Goal: Transaction & Acquisition: Obtain resource

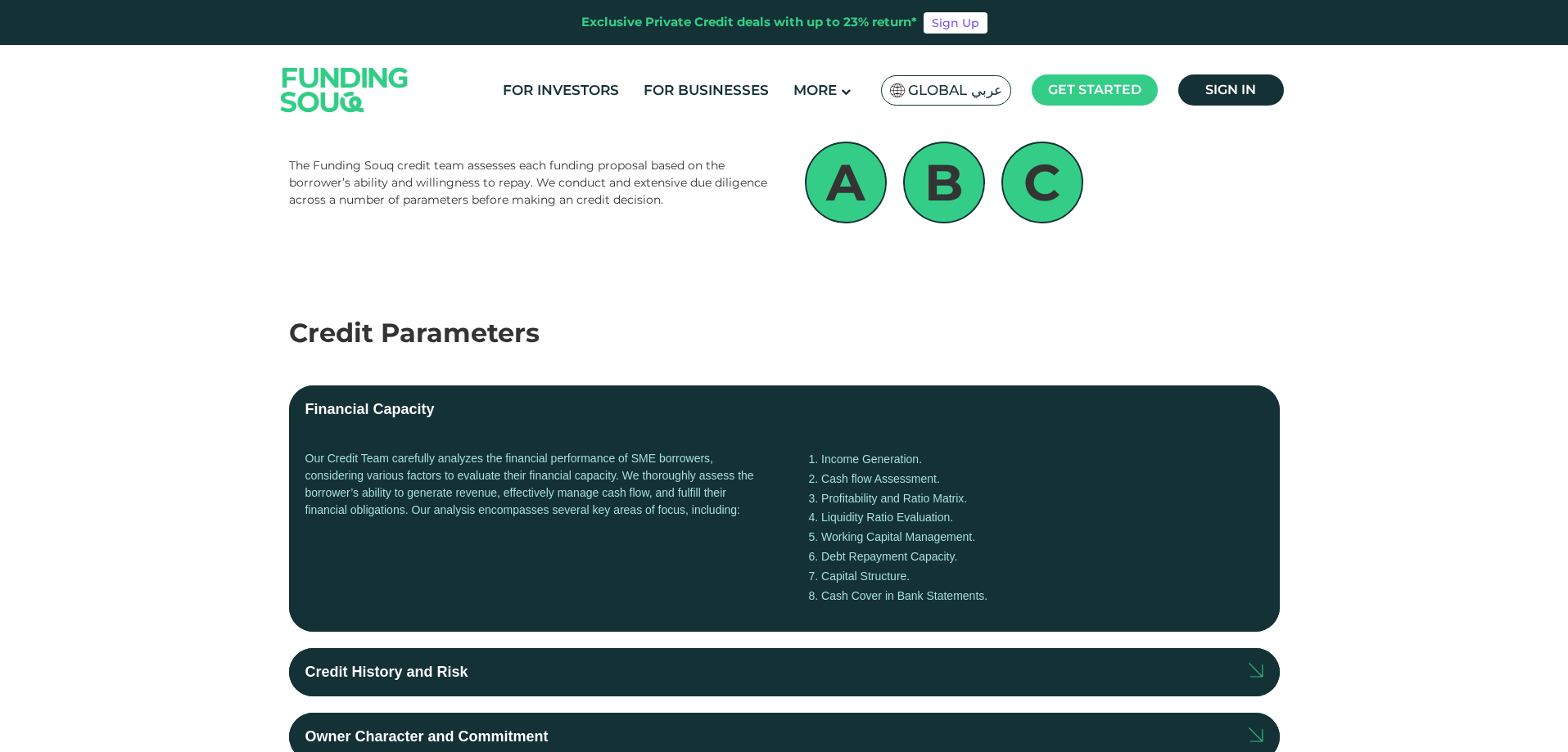
scroll to position [163, 0]
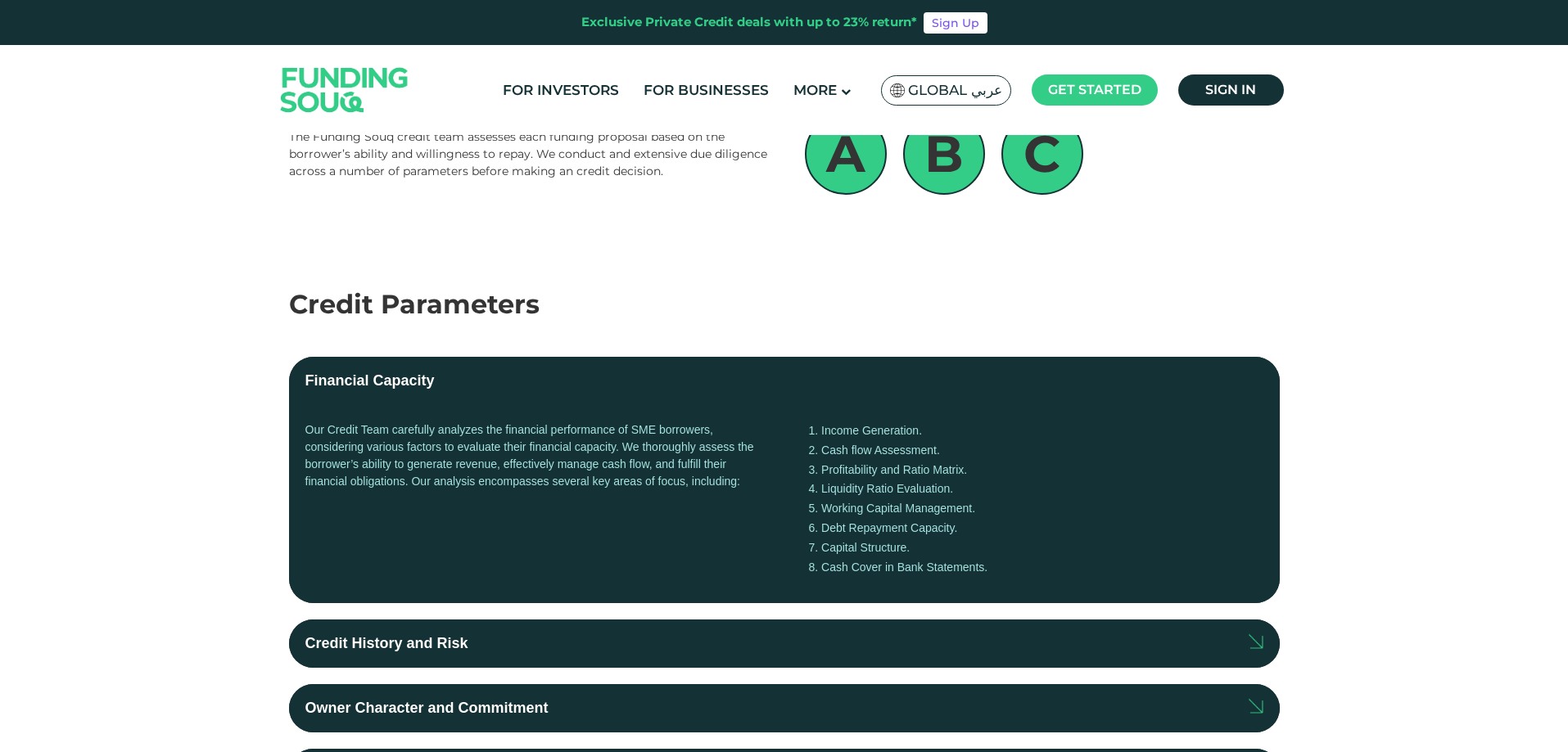
click at [471, 637] on label "Credit History and Risk" at bounding box center [784, 644] width 990 height 49
click at [0, 0] on input "Credit History and Risk" at bounding box center [0, 0] width 0 height 0
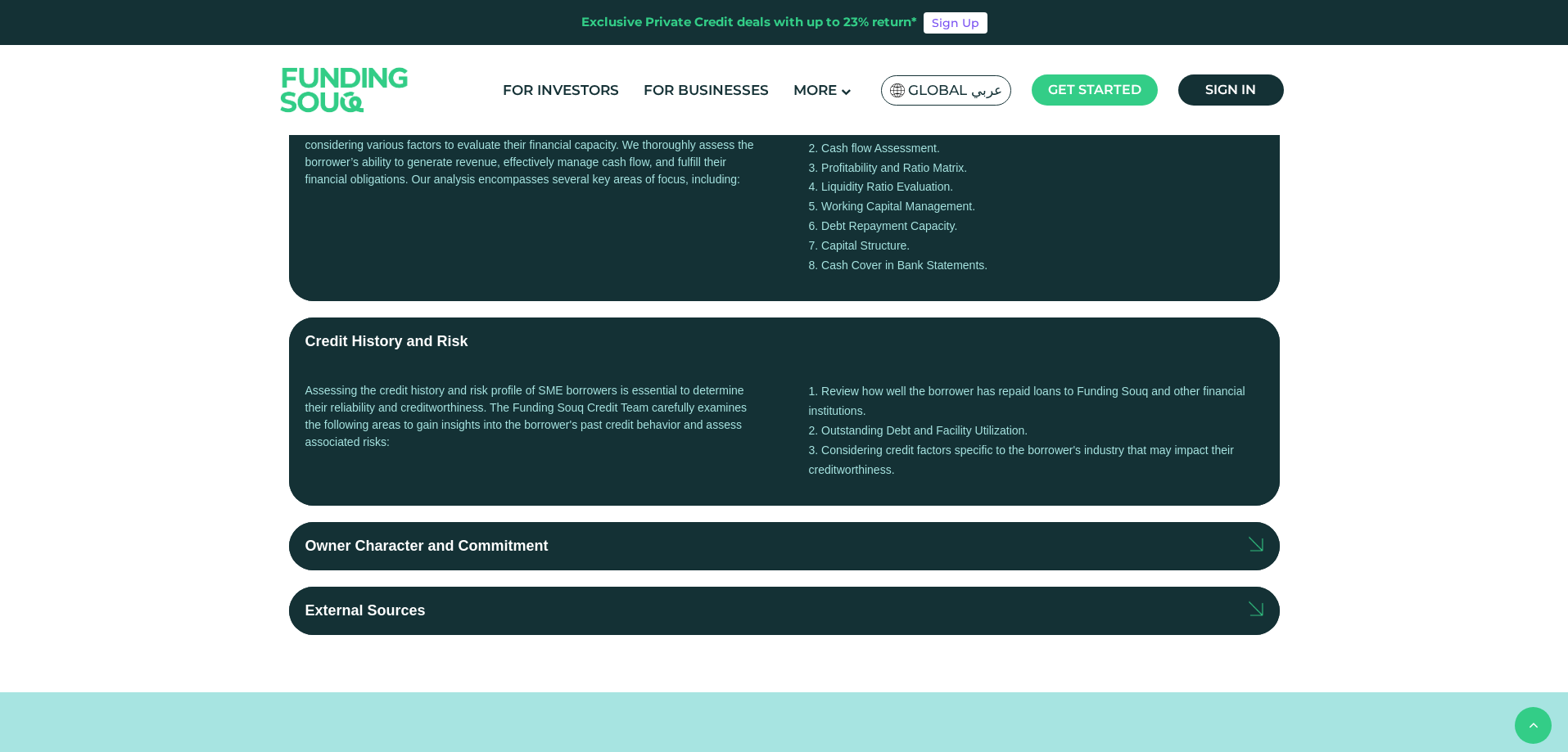
scroll to position [491, 0]
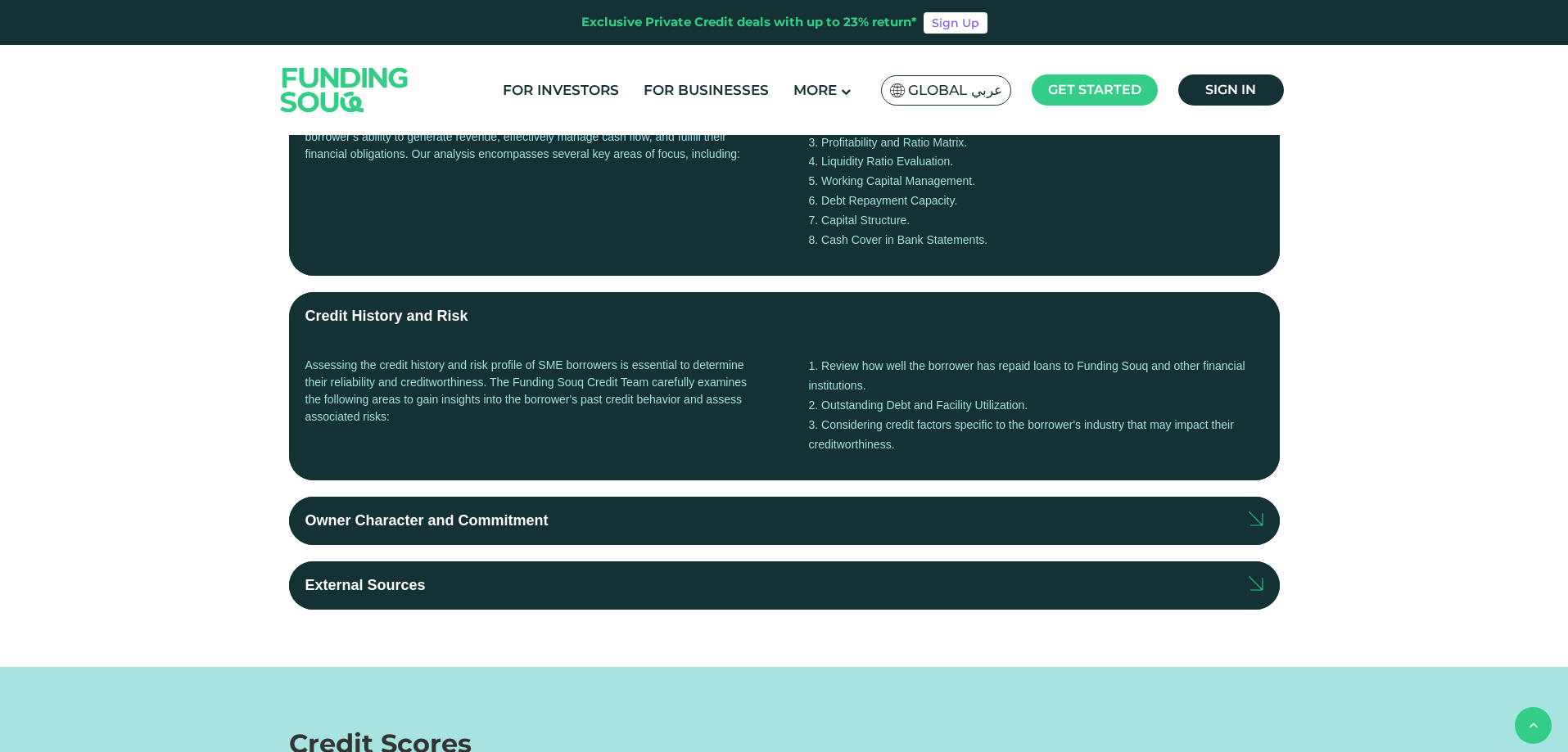
click at [443, 520] on div "Owner Character and Commitment" at bounding box center [427, 521] width 244 height 22
click at [0, 0] on input "Owner Character and Commitment" at bounding box center [0, 0] width 0 height 0
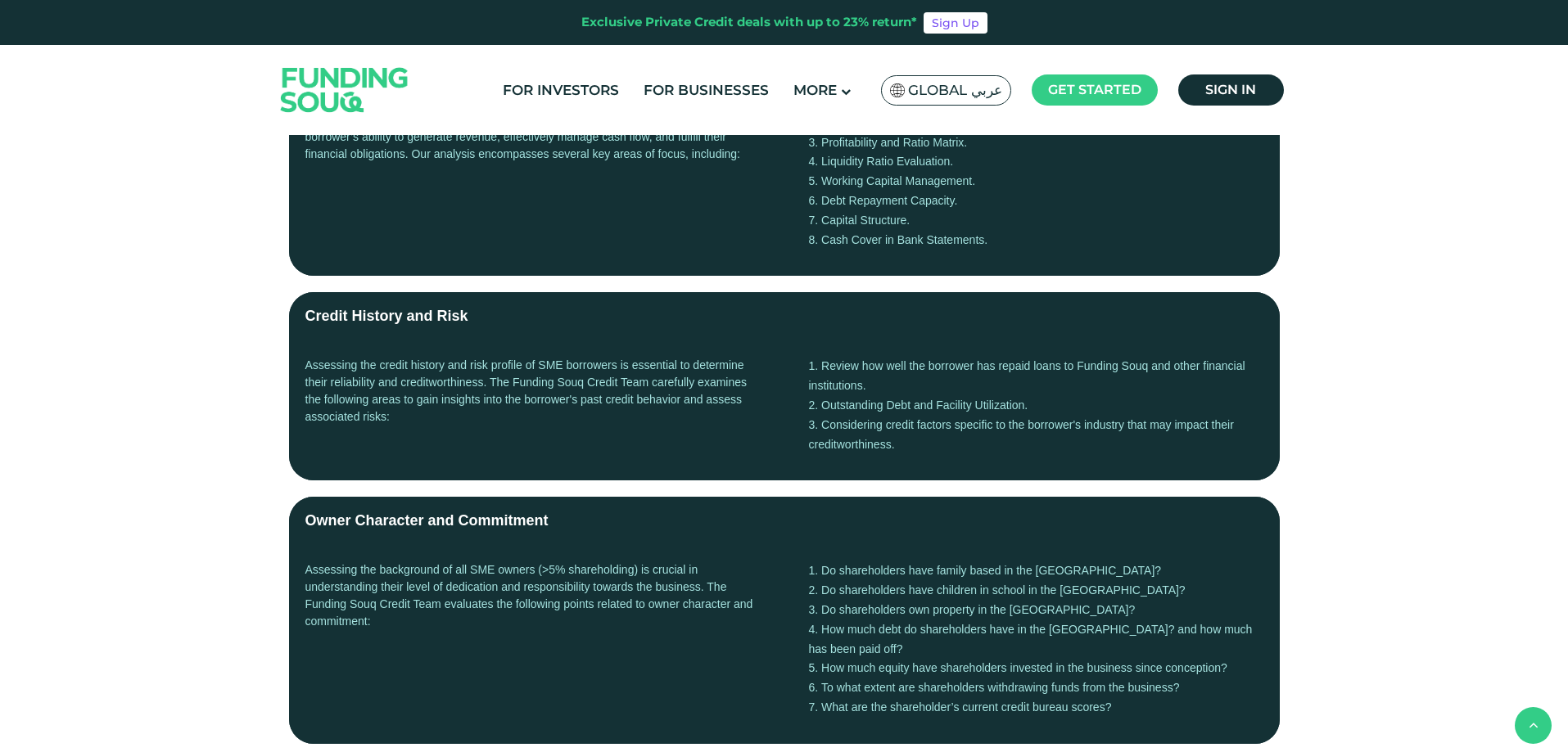
scroll to position [573, 0]
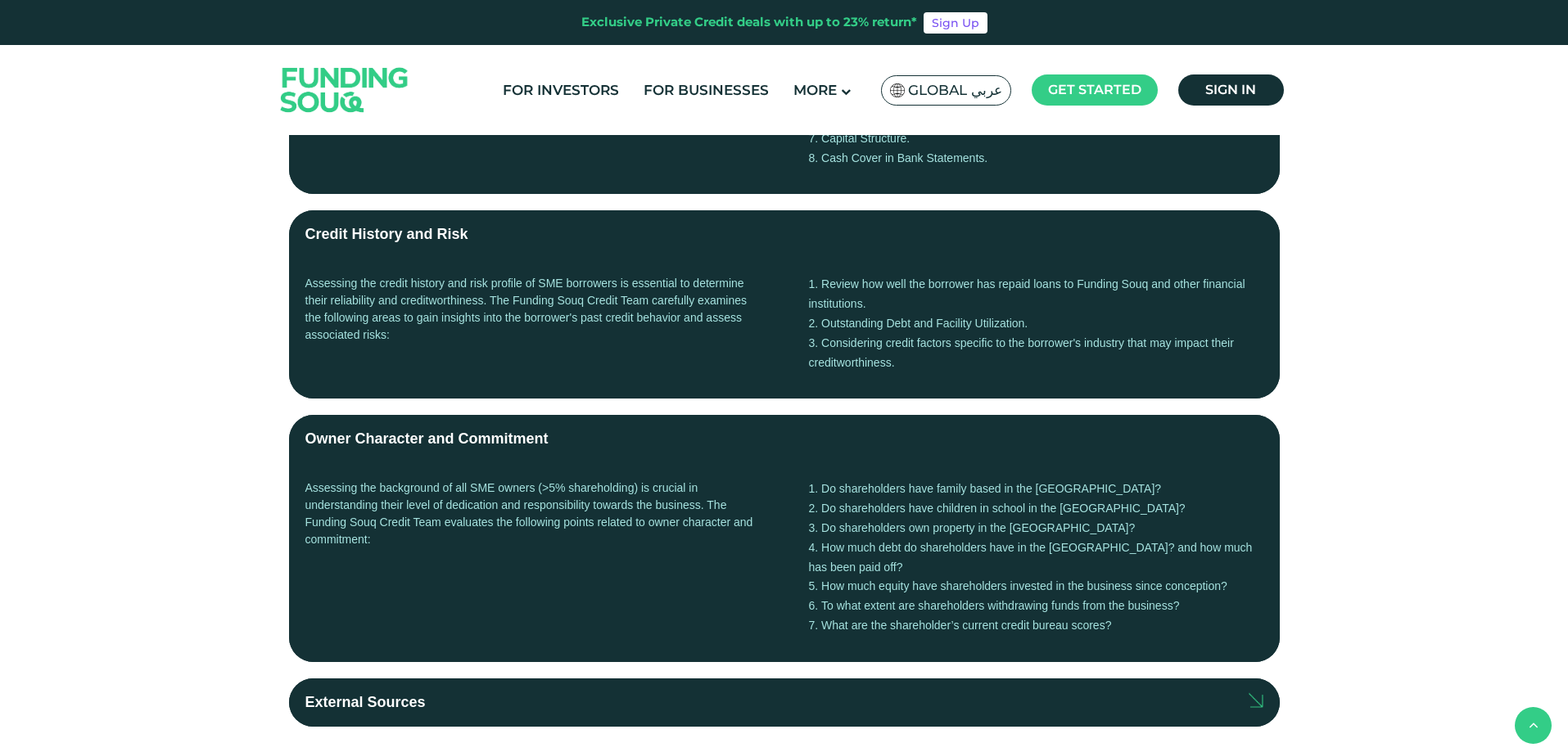
click at [358, 691] on div "External Sources" at bounding box center [365, 703] width 120 height 22
click at [0, 0] on input "External Sources" at bounding box center [0, 0] width 0 height 0
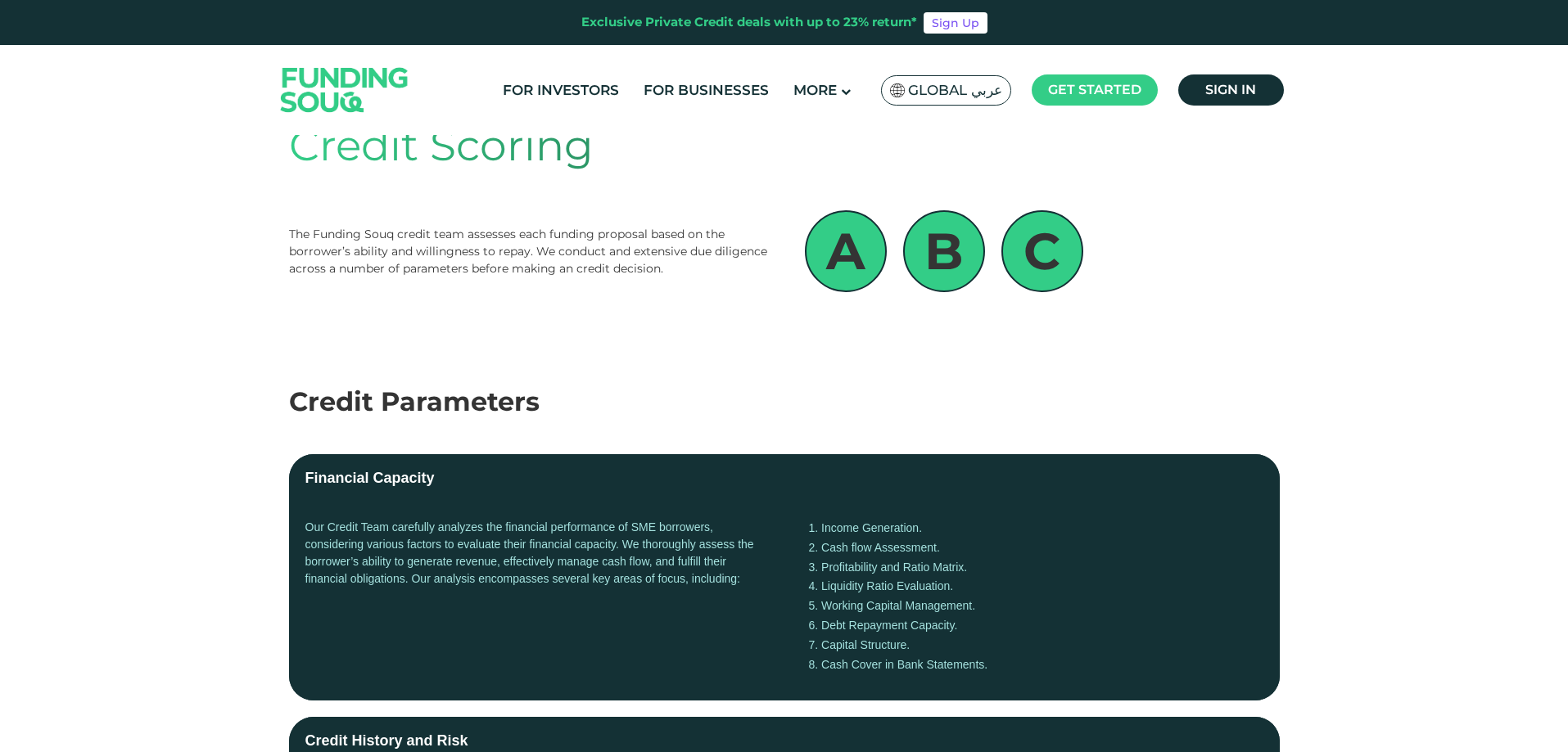
scroll to position [0, 0]
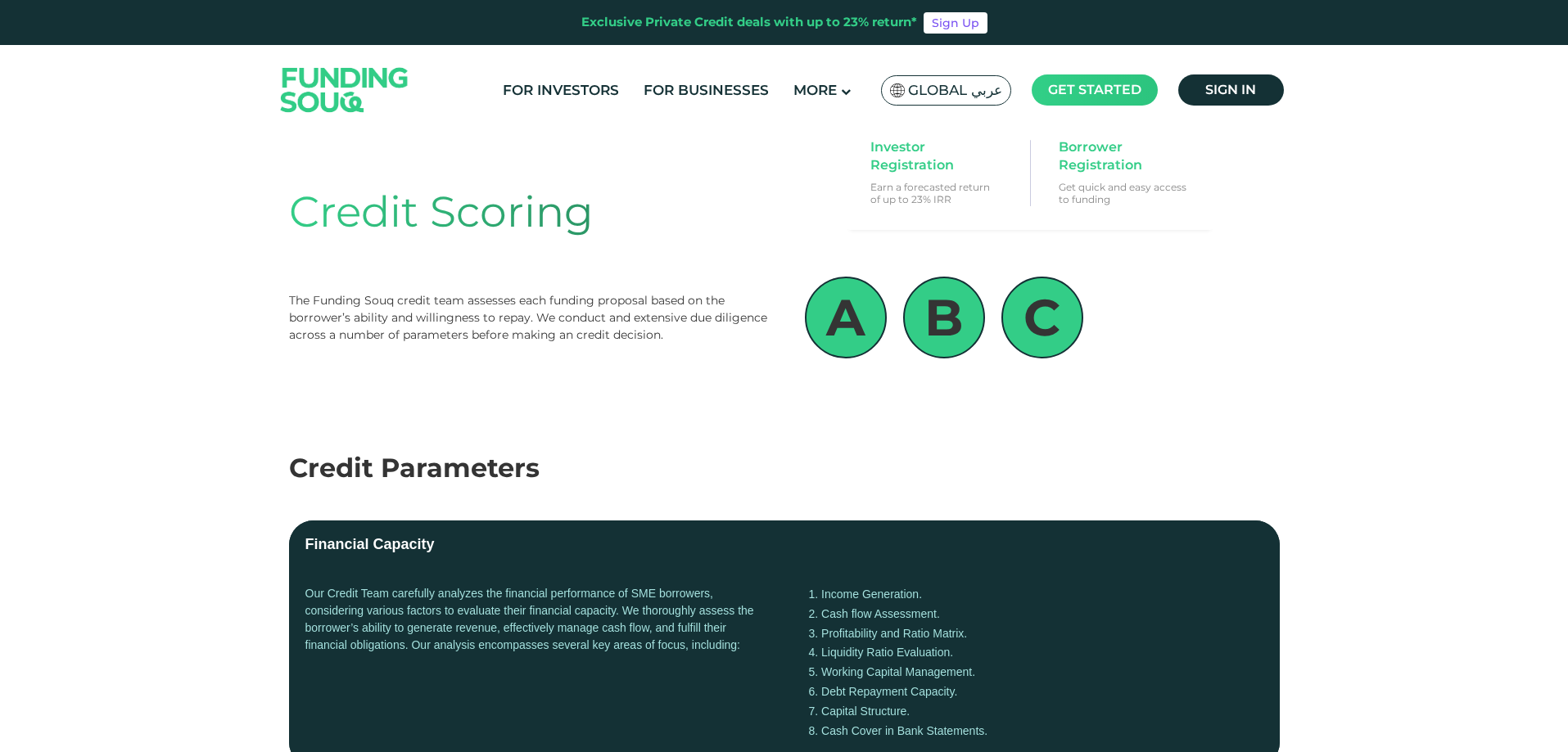
click at [1062, 98] on main "Get started" at bounding box center [1094, 90] width 126 height 31
click at [1225, 72] on ul "For Investors For Businesses More About Us How It Works" at bounding box center [890, 90] width 802 height 38
click at [1223, 83] on span "Sign in" at bounding box center [1230, 90] width 50 height 16
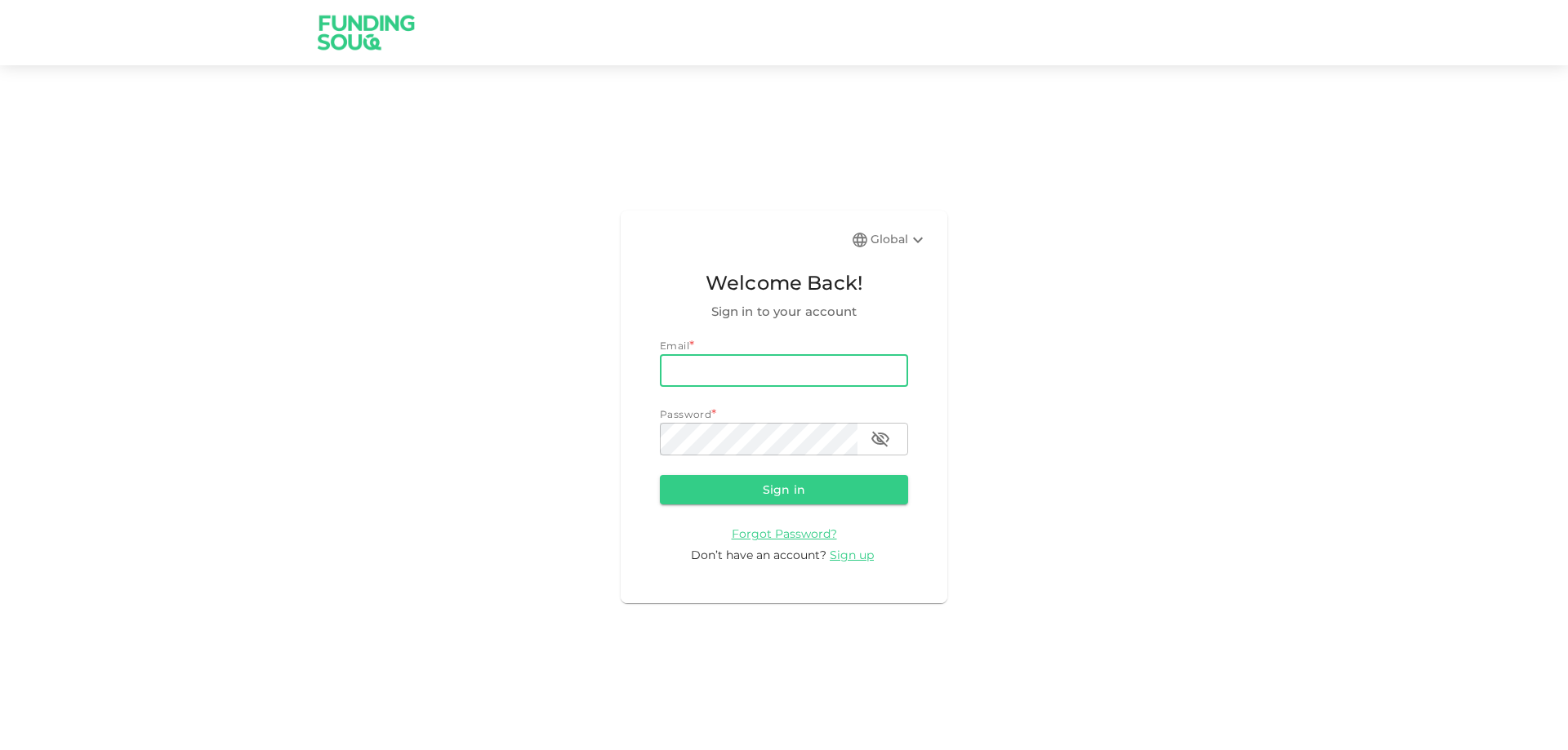
click at [815, 355] on input "email" at bounding box center [784, 370] width 249 height 33
type input "[EMAIL_ADDRESS][DOMAIN_NAME]"
click at [660, 475] on button "Sign in" at bounding box center [784, 490] width 249 height 30
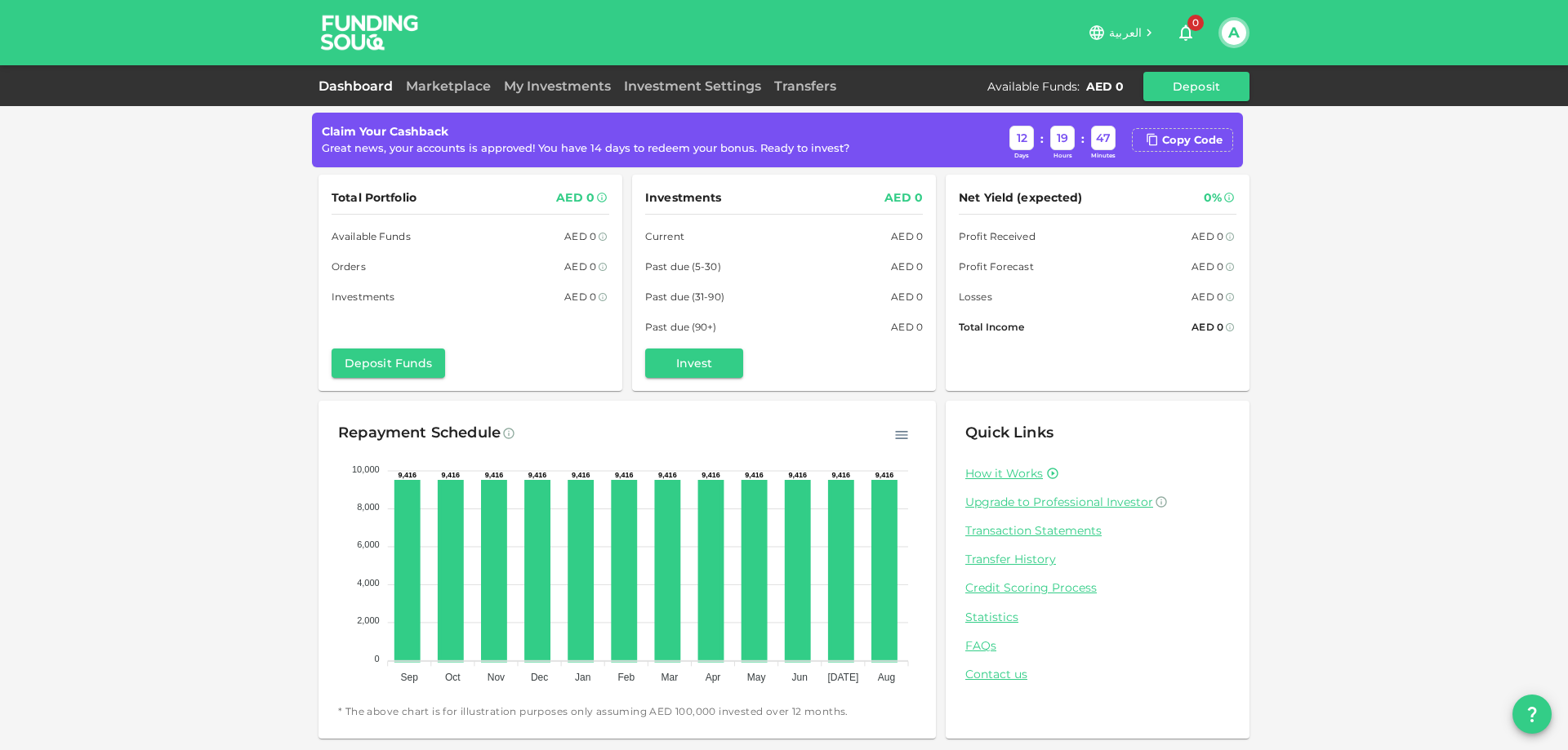
click at [375, 396] on div "Claim Your Cashback Great news, your accounts is approved! You have 14 days to …" at bounding box center [784, 428] width 931 height 622
click at [384, 377] on button "Deposit Funds" at bounding box center [388, 364] width 114 height 30
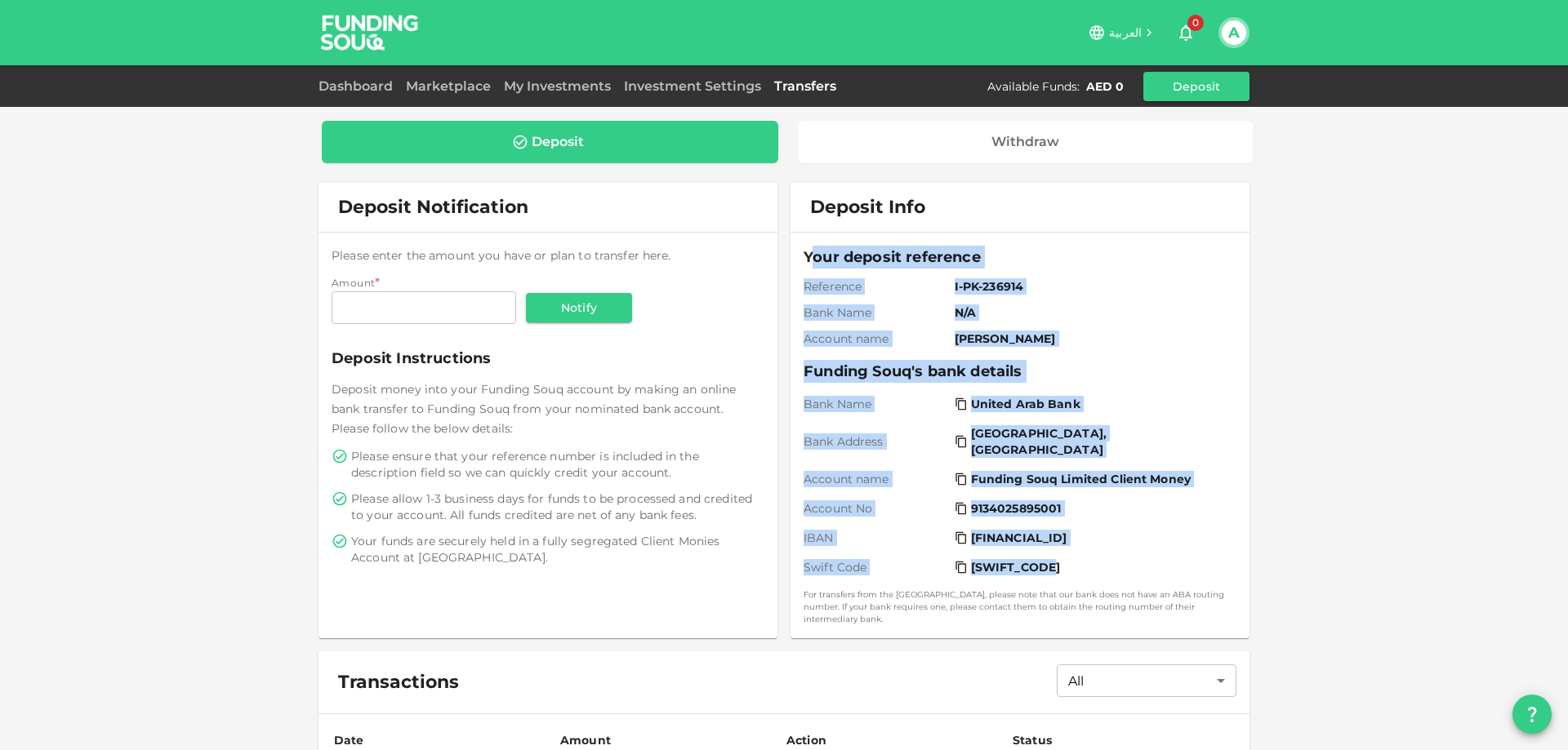
drag, startPoint x: 803, startPoint y: 252, endPoint x: 1093, endPoint y: 555, distance: 419.4
click at [1093, 555] on div "Your deposit reference Reference I-PK-236914 Bank Name N/A Account name [PERSON…" at bounding box center [1020, 435] width 433 height 380
click at [1095, 561] on div "[SWIFT_CODE]" at bounding box center [1092, 568] width 276 height 17
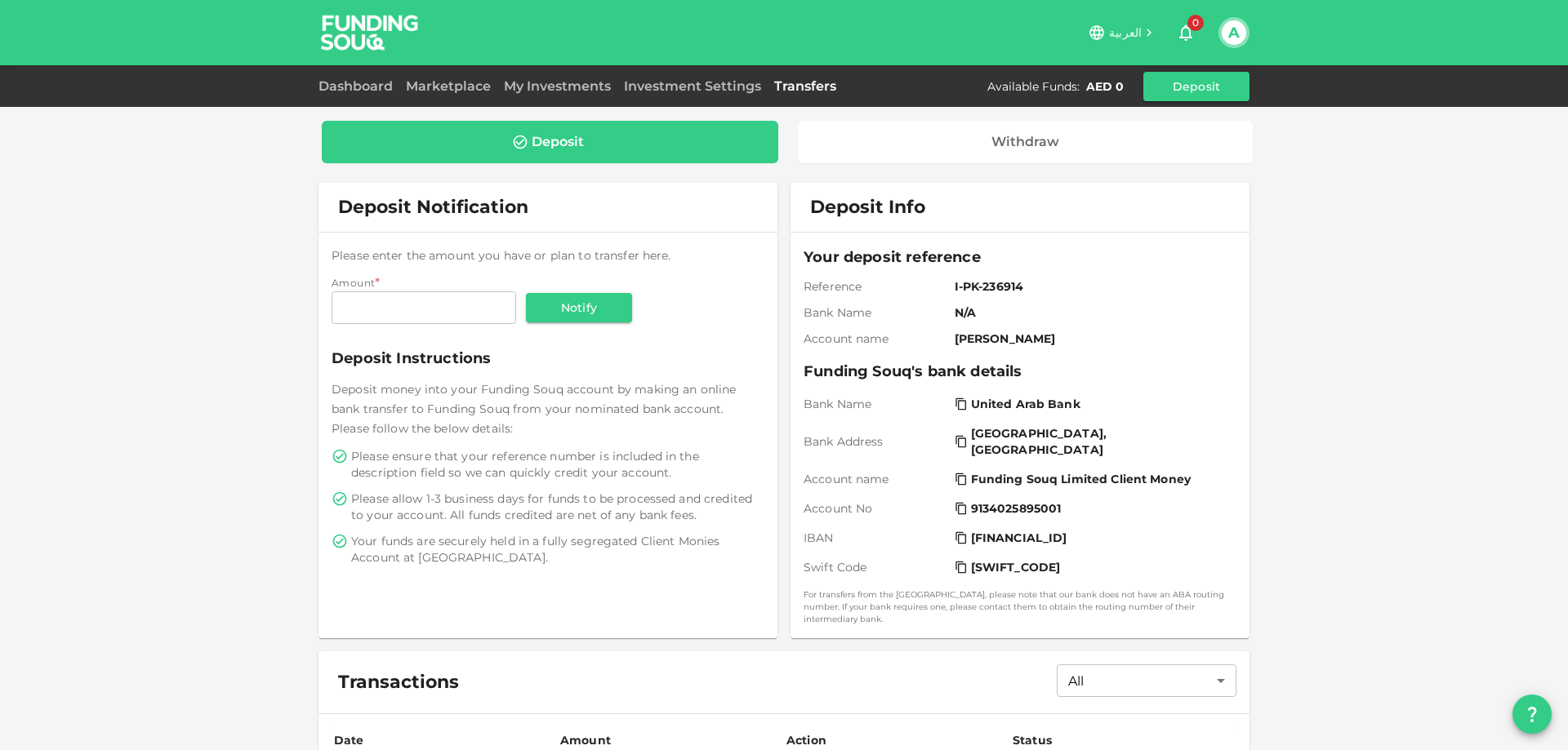
click at [429, 75] on div "Dashboard Marketplace My Investments Investment Settings Transfers Available Fu…" at bounding box center [784, 87] width 931 height 30
click at [435, 85] on link "Marketplace" at bounding box center [448, 86] width 98 height 16
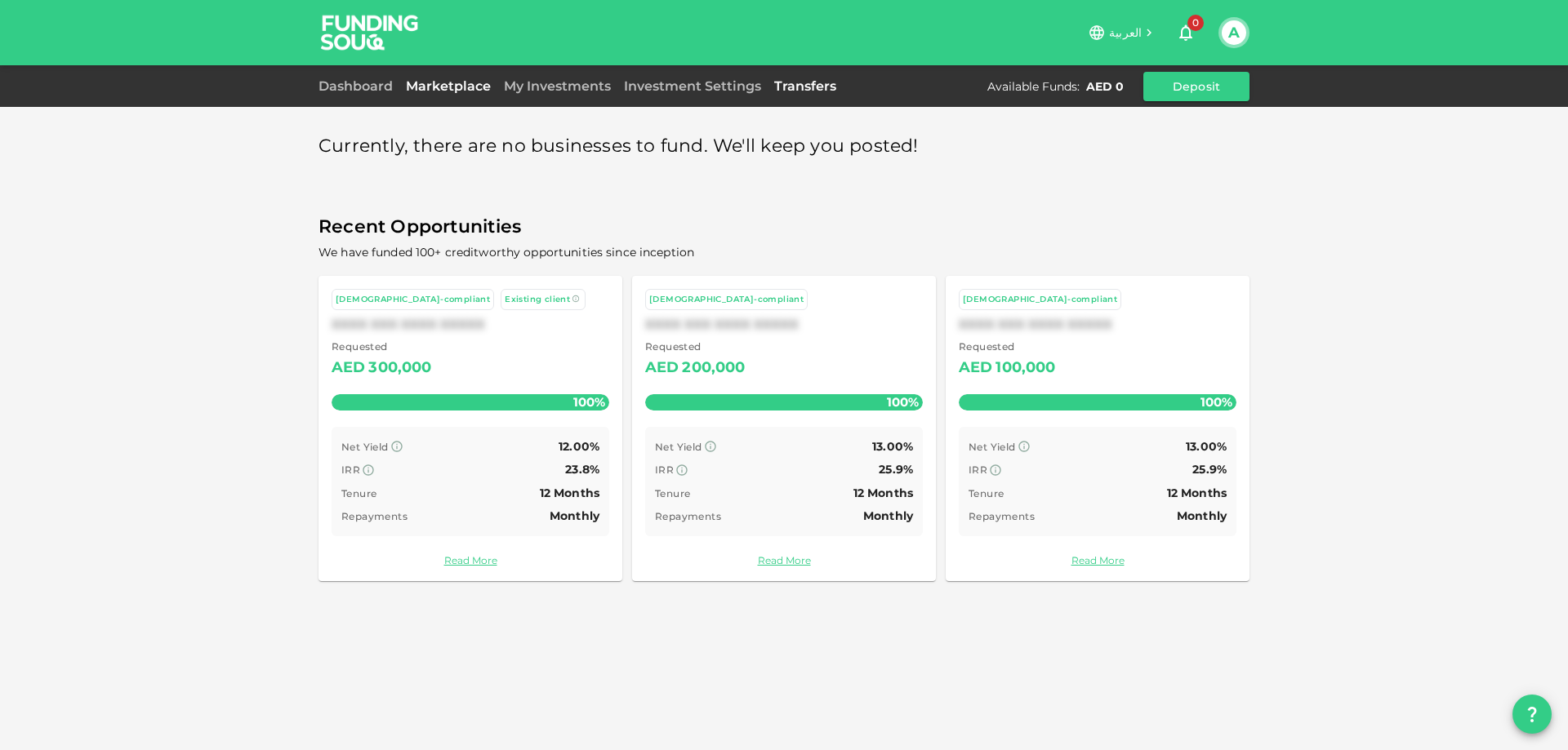
click at [806, 89] on link "Transfers" at bounding box center [805, 86] width 75 height 16
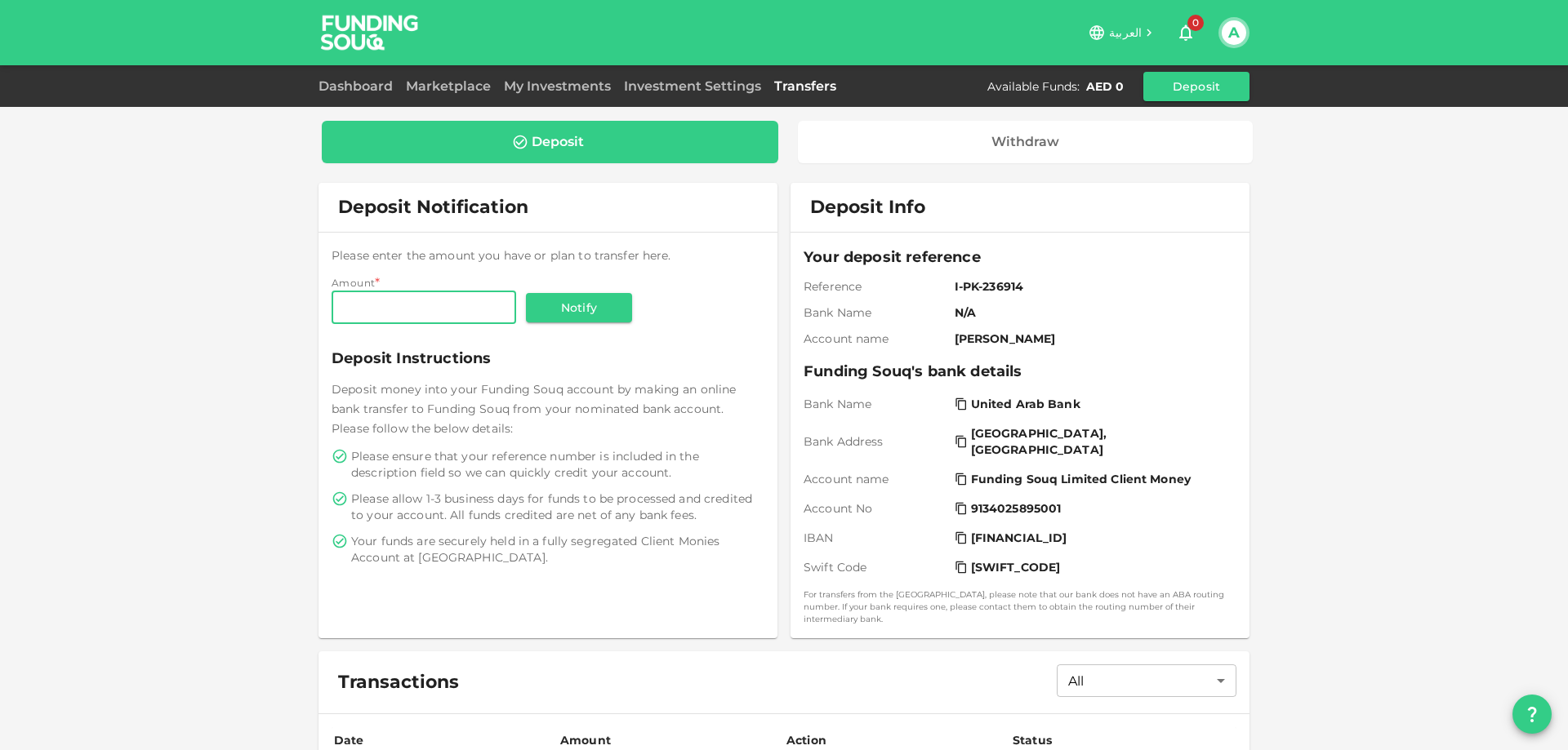
click at [1250, 20] on div "العربية 0 A" at bounding box center [784, 33] width 1568 height 65
click at [1245, 27] on button "A" at bounding box center [1234, 33] width 24 height 24
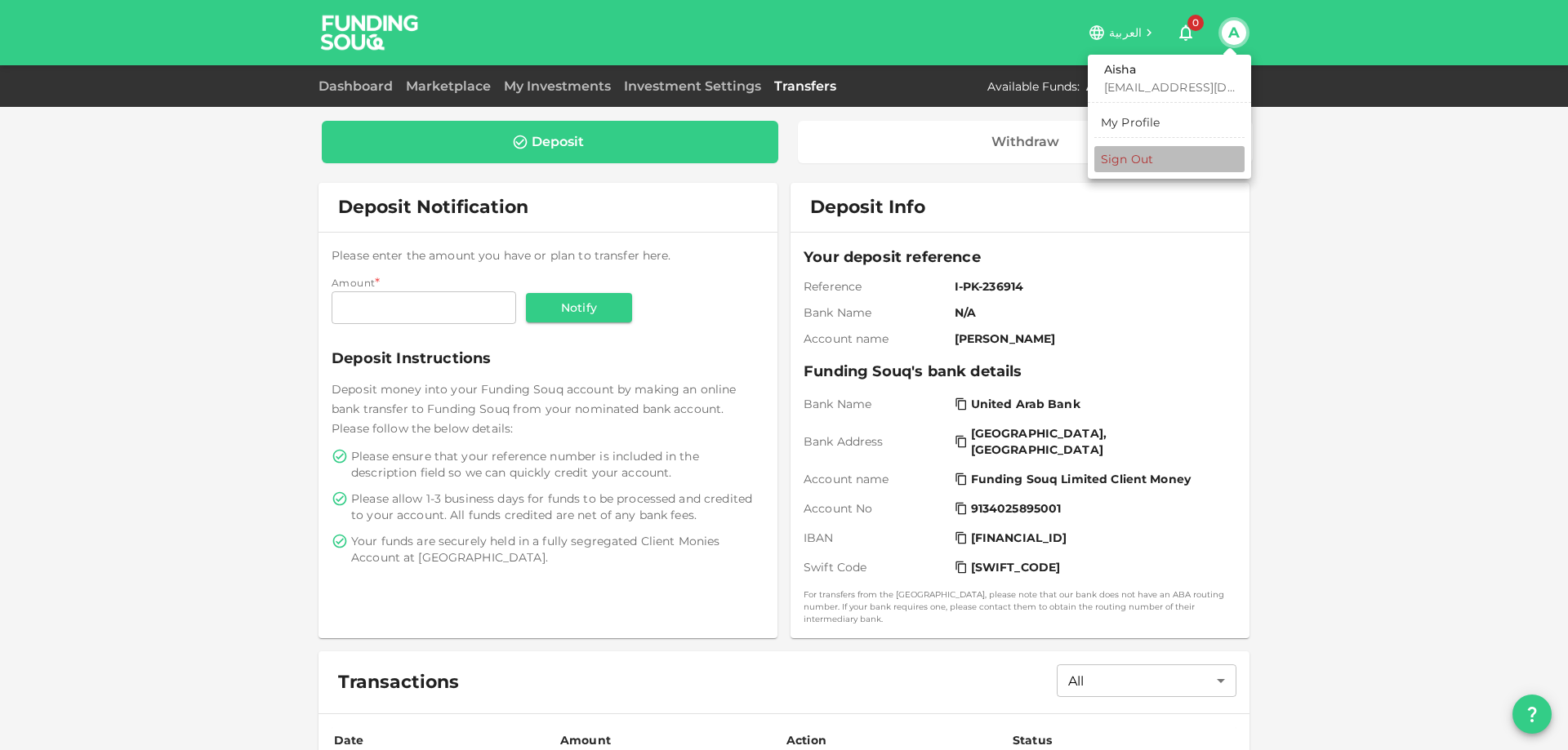
click at [1189, 153] on li "Sign Out" at bounding box center [1169, 159] width 150 height 26
